Goal: Navigation & Orientation: Find specific page/section

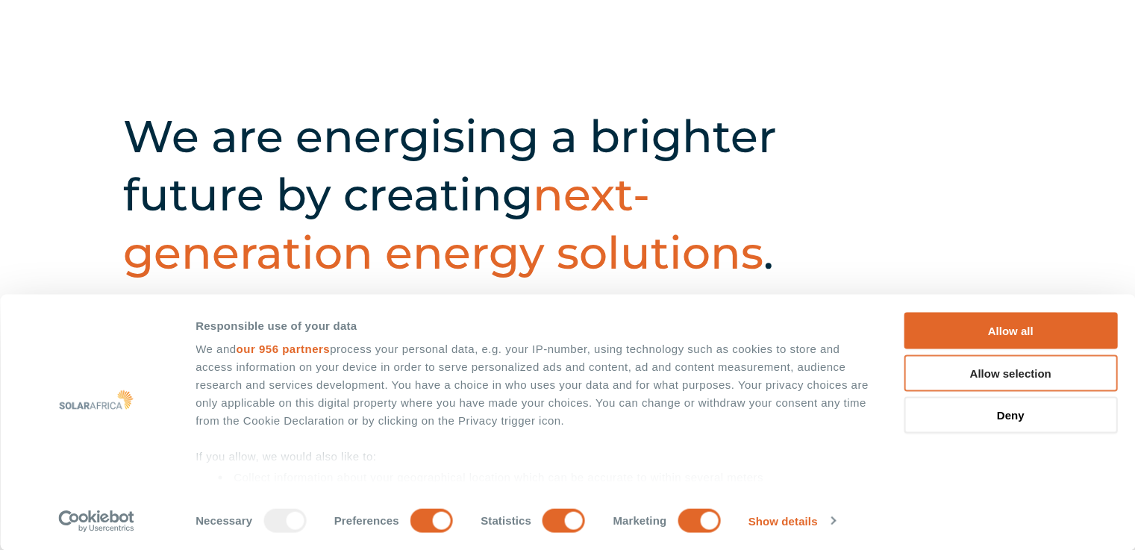
scroll to position [486, 0]
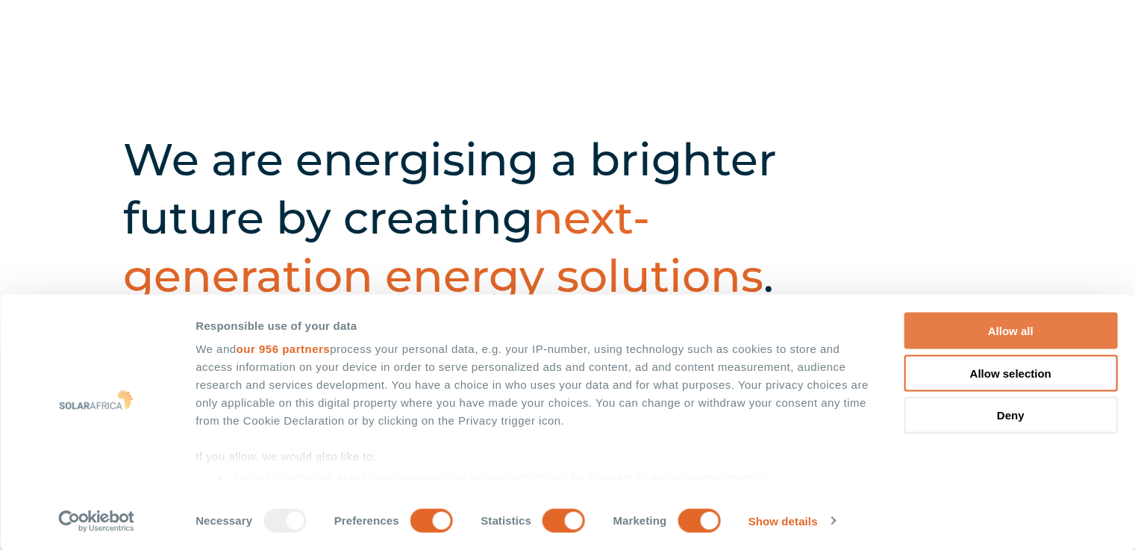
click at [1012, 328] on button "Allow all" at bounding box center [1010, 331] width 213 height 37
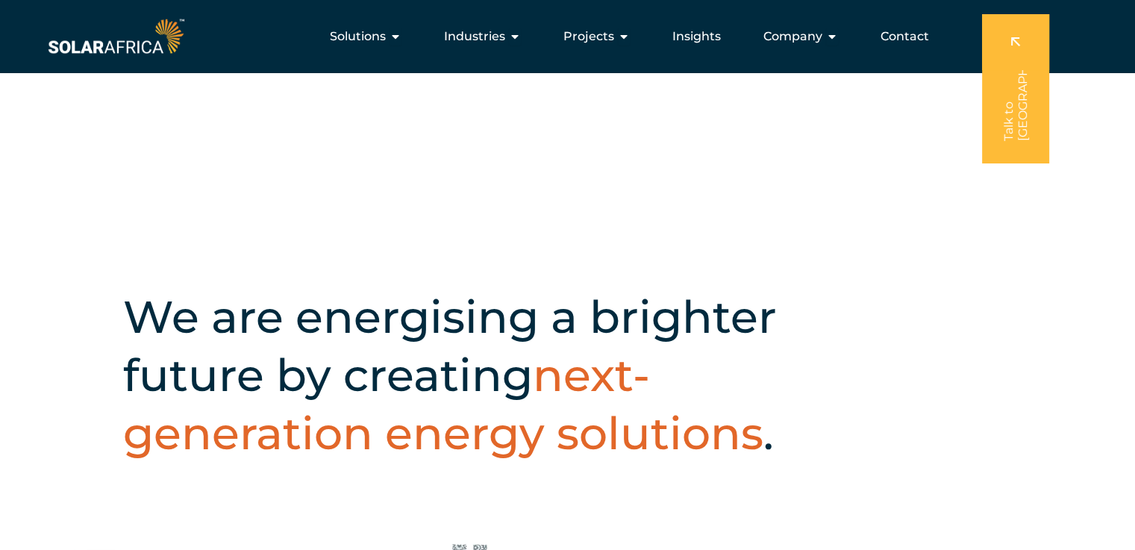
scroll to position [263, 0]
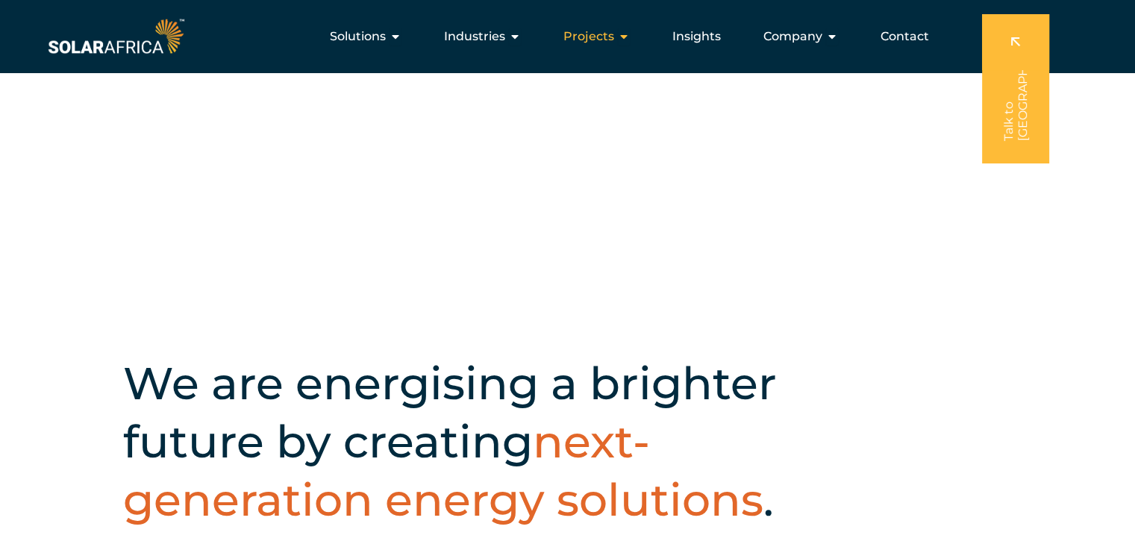
click at [606, 37] on span "Projects" at bounding box center [588, 37] width 51 height 18
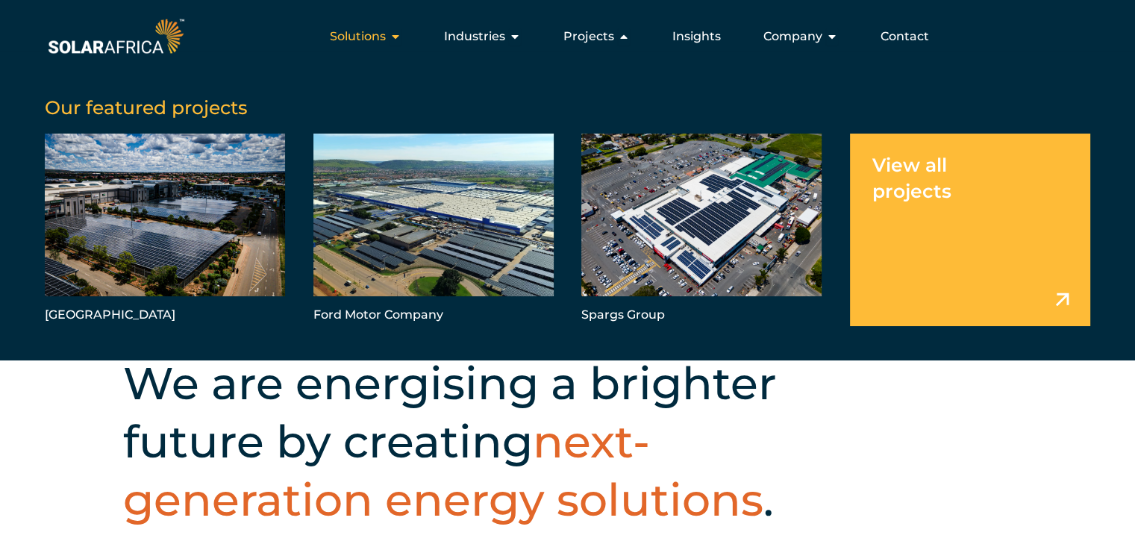
click at [372, 38] on span "Solutions" at bounding box center [358, 37] width 56 height 18
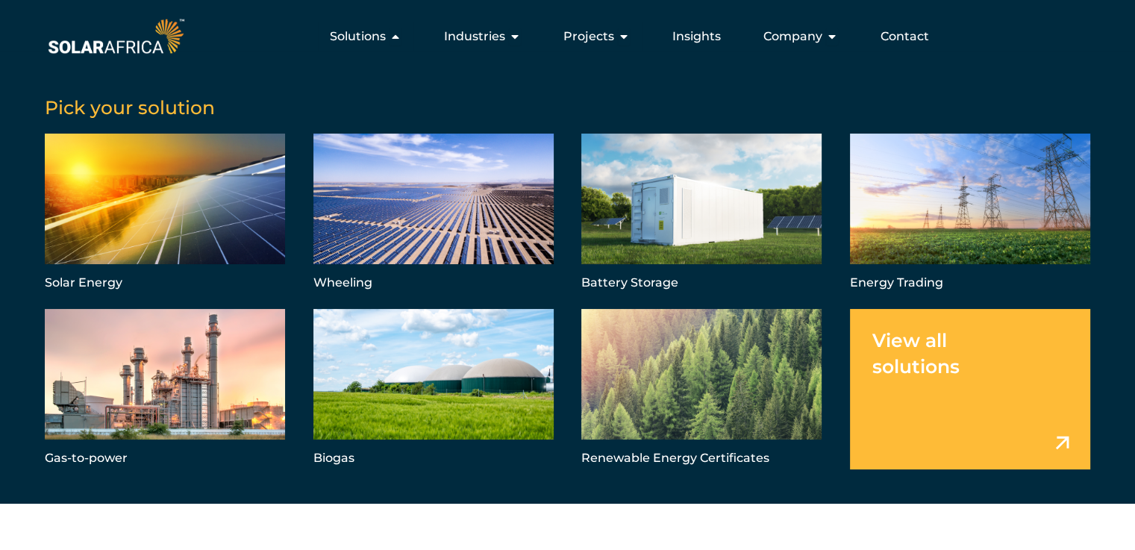
scroll to position [0, 0]
click at [839, 35] on div "Company Close Company Open Company" at bounding box center [800, 37] width 98 height 30
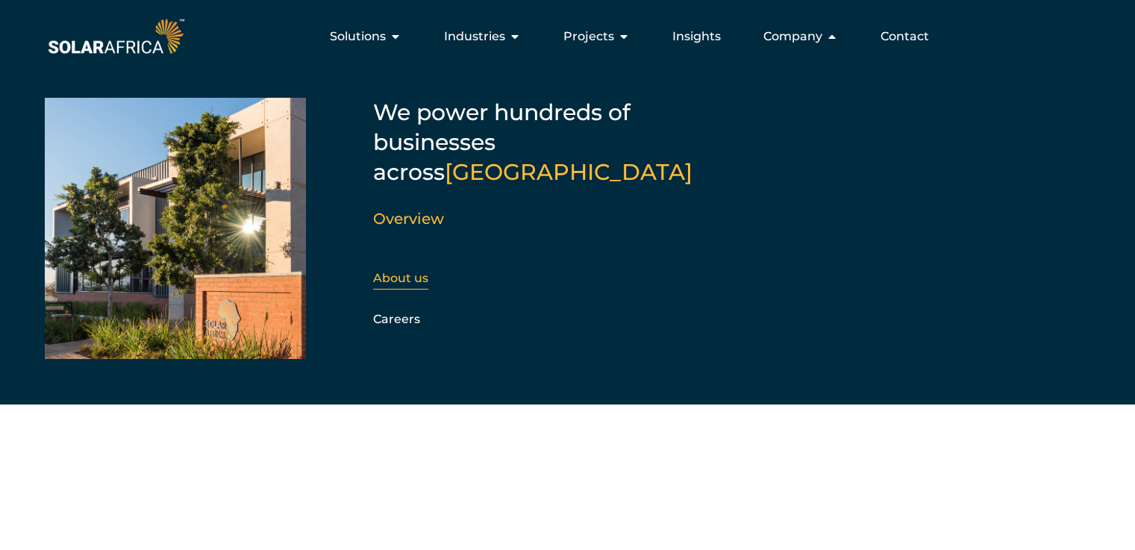
click at [409, 271] on link "About us" at bounding box center [400, 278] width 55 height 14
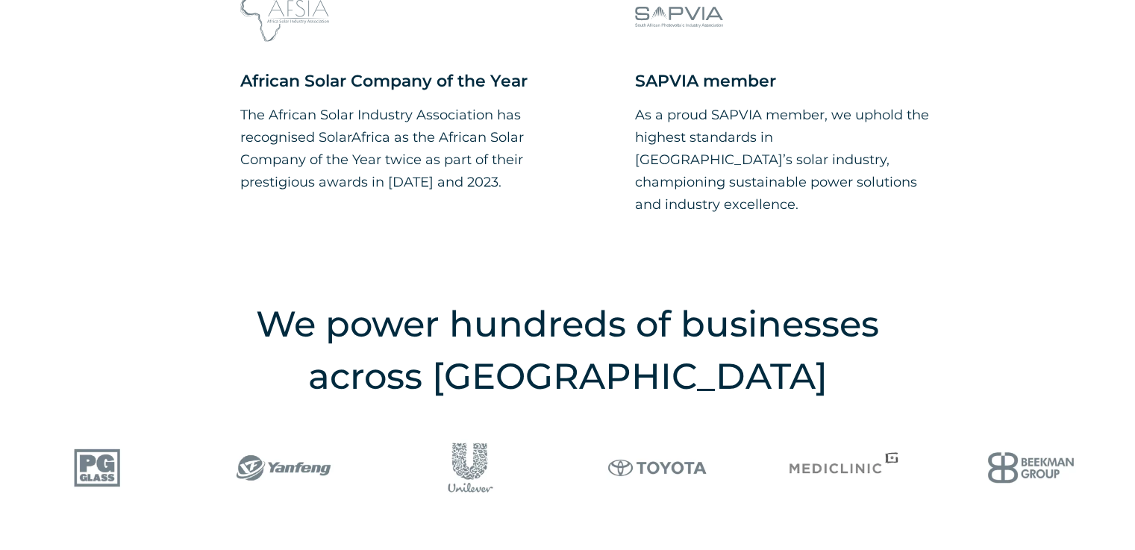
scroll to position [1641, 0]
